Goal: Find specific page/section: Find specific page/section

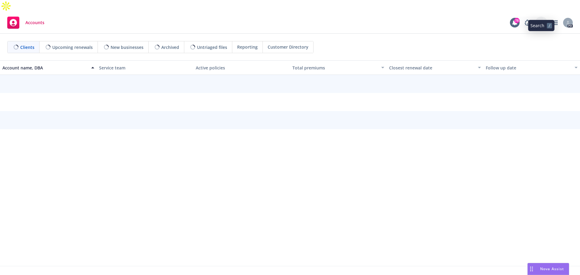
click at [543, 20] on icon at bounding box center [540, 22] width 5 height 5
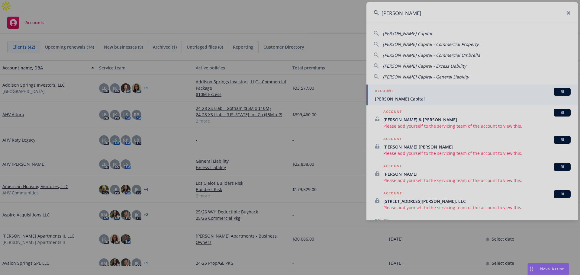
type input "[PERSON_NAME]"
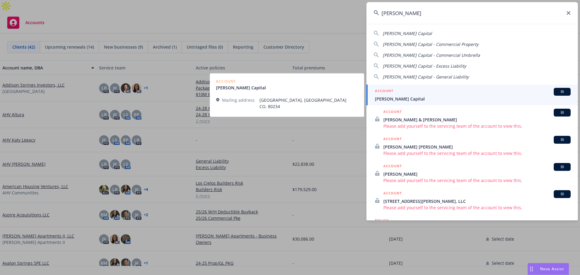
click at [395, 96] on span "[PERSON_NAME] Capital" at bounding box center [473, 99] width 196 height 6
